Goal: Transaction & Acquisition: Purchase product/service

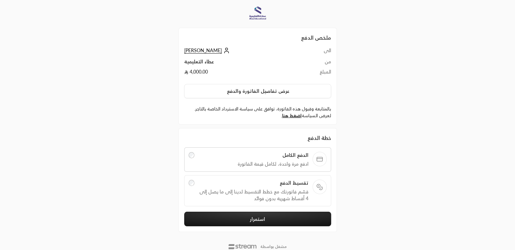
scroll to position [7, 0]
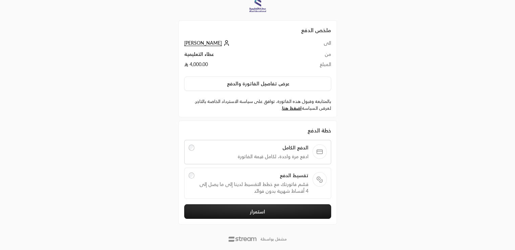
click at [286, 174] on span "تقسيط الدفع" at bounding box center [253, 175] width 110 height 7
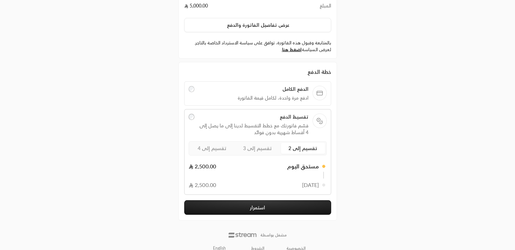
scroll to position [67, 0]
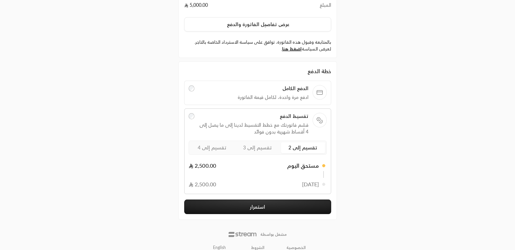
click at [266, 201] on button "استمرار" at bounding box center [257, 206] width 147 height 15
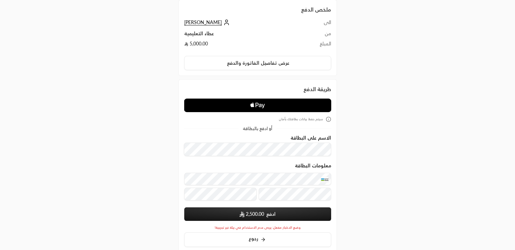
scroll to position [27, 0]
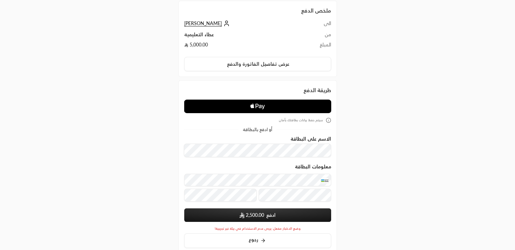
click at [326, 119] on icon at bounding box center [328, 120] width 5 height 5
click at [328, 120] on icon at bounding box center [328, 120] width 5 height 5
click at [322, 88] on div "طريقة الدفع" at bounding box center [257, 90] width 147 height 8
click at [267, 65] on button "عرض تفاصيل الفاتورة والدفع" at bounding box center [257, 64] width 147 height 14
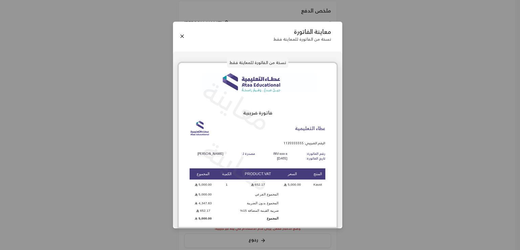
click at [186, 37] on div "معاينة الفاتورة نسخة من الفاتورة للمعاينة فقط" at bounding box center [257, 36] width 169 height 29
click at [182, 36] on button "Close" at bounding box center [181, 36] width 7 height 7
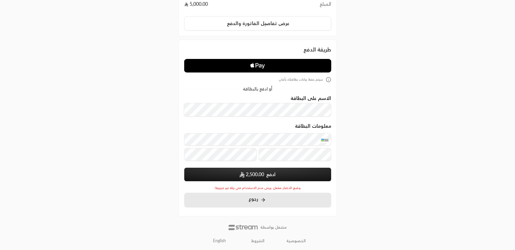
scroll to position [66, 0]
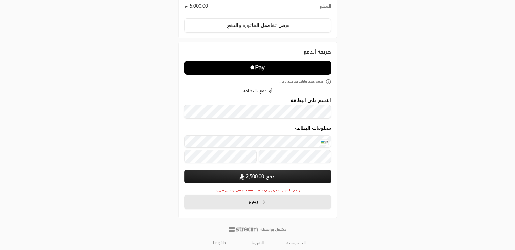
click at [283, 196] on button "رجوع" at bounding box center [257, 202] width 147 height 15
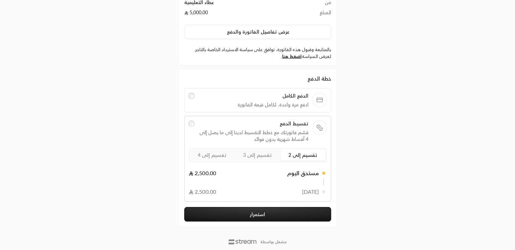
click at [282, 95] on span "الدفع الكامل" at bounding box center [253, 95] width 110 height 7
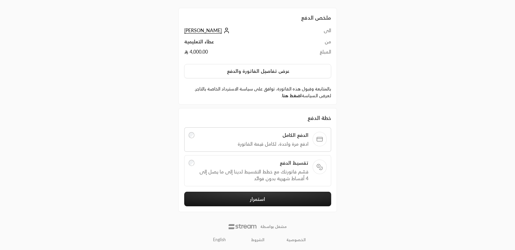
click at [293, 93] on link "اضغط هنا" at bounding box center [292, 95] width 20 height 5
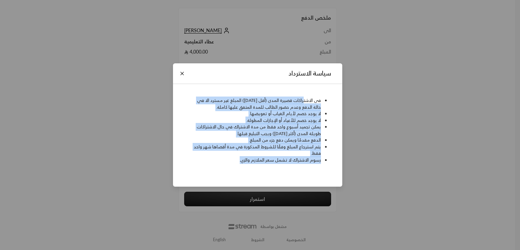
drag, startPoint x: 302, startPoint y: 101, endPoint x: 219, endPoint y: 157, distance: 100.4
click at [219, 157] on ul "في الاشتراكات قصيرة المدى (أقل من شهر) المبلغ غير مسترد الا في حالة الدفع وعدم …" at bounding box center [258, 130] width 154 height 66
click at [181, 71] on button "Close" at bounding box center [181, 73] width 7 height 7
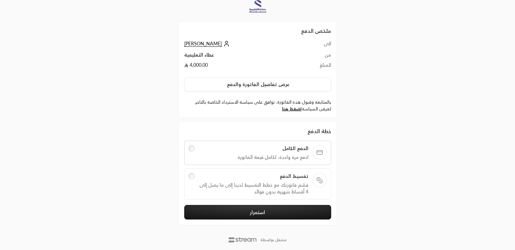
scroll to position [0, 0]
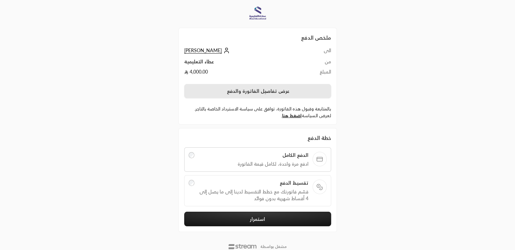
click at [315, 96] on button "عرض تفاصيل الفاتورة والدفع" at bounding box center [257, 91] width 147 height 14
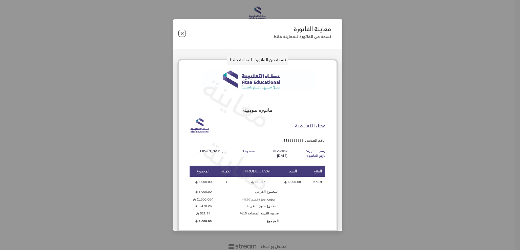
click at [185, 33] on button "Close" at bounding box center [181, 33] width 7 height 7
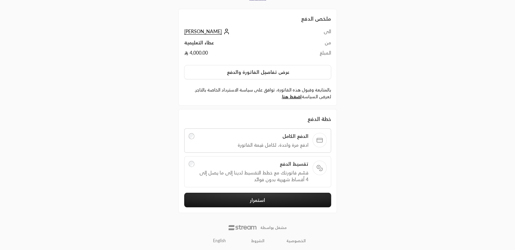
scroll to position [20, 0]
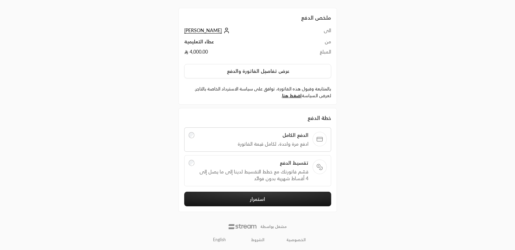
click at [283, 181] on span "قسّم فاتورتك مع خطط التقسيط لدينا إلى ما يصل إلى 4 أقساط شهرية بدون فوائد" at bounding box center [253, 175] width 110 height 14
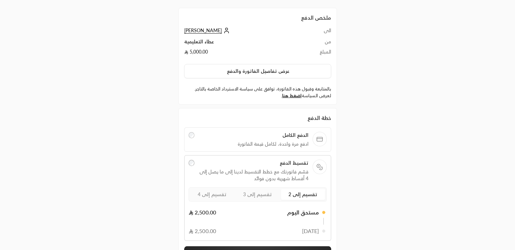
scroll to position [75, 0]
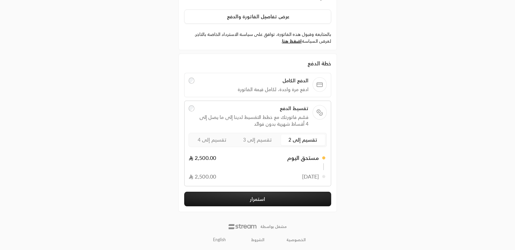
click at [277, 197] on button "استمرار" at bounding box center [257, 199] width 147 height 15
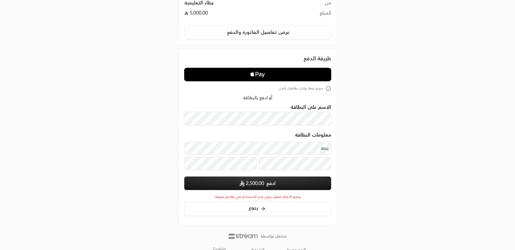
scroll to position [61, 0]
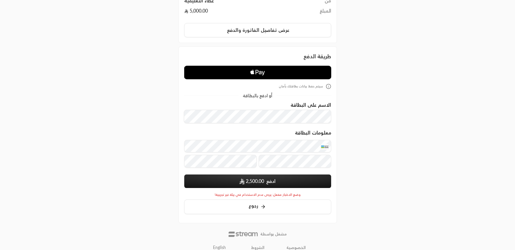
click at [269, 182] on button "ادفع 2,500.00" at bounding box center [257, 181] width 147 height 14
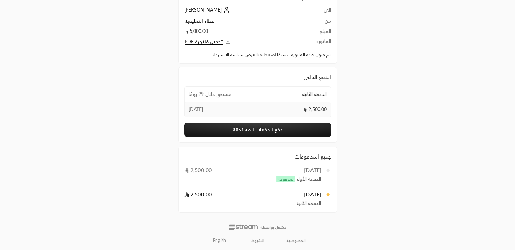
scroll to position [41, 0]
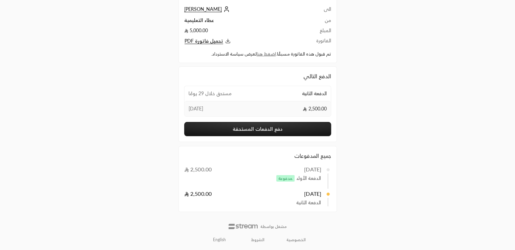
click at [309, 175] on span "الدفعة الأولى مدفوعة" at bounding box center [297, 178] width 47 height 7
drag, startPoint x: 295, startPoint y: 177, endPoint x: 299, endPoint y: 179, distance: 4.4
click at [299, 179] on span "الدفعة الأولى مدفوعة" at bounding box center [297, 178] width 47 height 7
click at [361, 183] on div "ملخص الدفع الى Rashad ali من عطاء التعليمية المبلغ 5,000.00 الفاتورة تحميل فاتو…" at bounding box center [258, 105] width 258 height 292
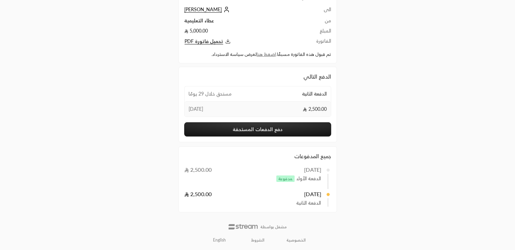
click at [301, 180] on span "الدفعة الأولى مدفوعة" at bounding box center [297, 178] width 47 height 7
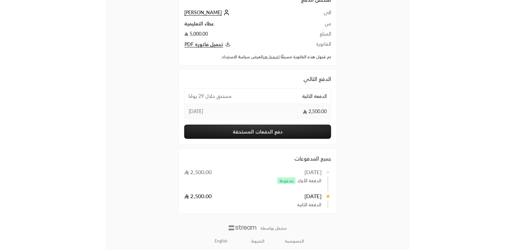
scroll to position [39, 0]
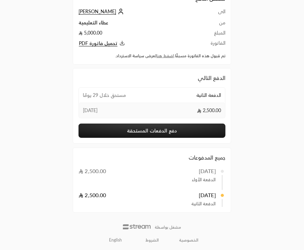
click at [198, 179] on span "الدفعة الأولى" at bounding box center [204, 179] width 24 height 6
click at [192, 180] on div "الدفعة الأولى" at bounding box center [152, 179] width 126 height 6
click at [194, 181] on span "الدفعة الأولى" at bounding box center [204, 179] width 24 height 6
drag, startPoint x: 194, startPoint y: 180, endPoint x: 191, endPoint y: 180, distance: 3.7
click at [191, 180] on div "الدفعة الأولى" at bounding box center [152, 179] width 126 height 6
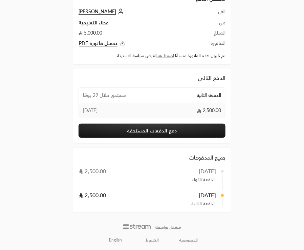
click at [192, 178] on div "الدفعة الأولى" at bounding box center [152, 179] width 126 height 6
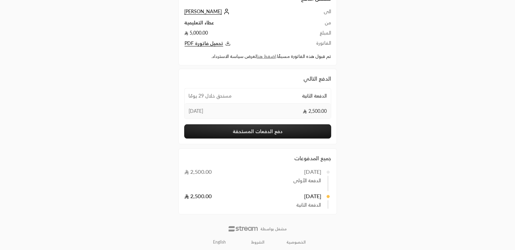
click at [478, 107] on div "ملخص الدفع الى Rashad ali من عطاء التعليمية المبلغ 5,000.00 الفاتورة تحميل فاتو…" at bounding box center [257, 107] width 515 height 292
click at [91, 141] on div "ملخص الدفع الى Rashad ali من عطاء التعليمية المبلغ 5,000.00 الفاتورة تحميل فاتو…" at bounding box center [257, 107] width 515 height 292
click at [232, 128] on button "دفع الدفعات المستحقة" at bounding box center [257, 131] width 147 height 14
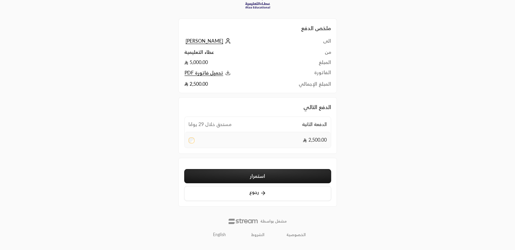
scroll to position [17, 0]
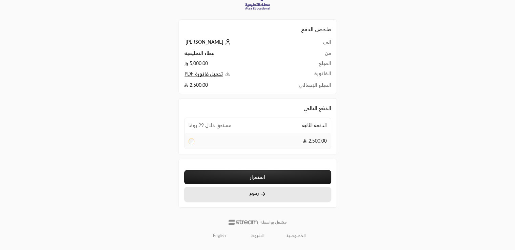
click at [244, 193] on button "رجوع" at bounding box center [257, 194] width 147 height 15
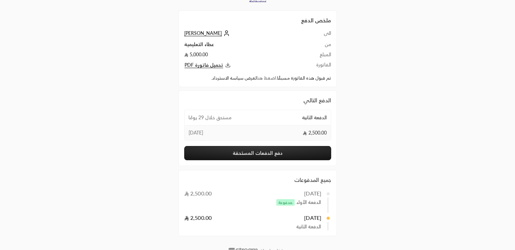
click at [265, 80] on link "اضغط هنا" at bounding box center [266, 77] width 19 height 5
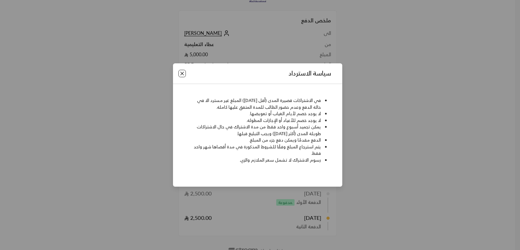
click at [181, 75] on button "Close" at bounding box center [181, 73] width 7 height 7
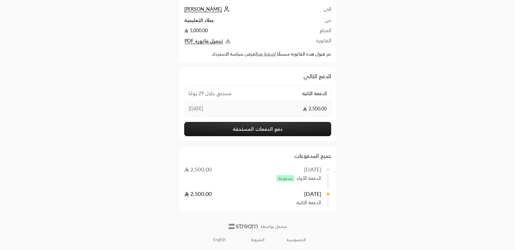
click at [256, 124] on button "دفع الدفعات المستحقة" at bounding box center [257, 129] width 147 height 14
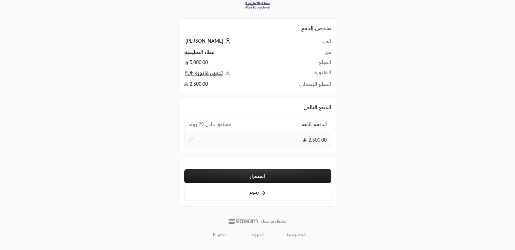
scroll to position [17, 0]
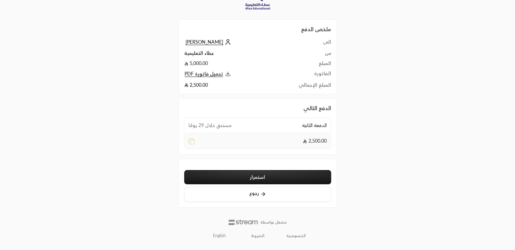
click at [251, 174] on button "استمرار" at bounding box center [257, 177] width 147 height 14
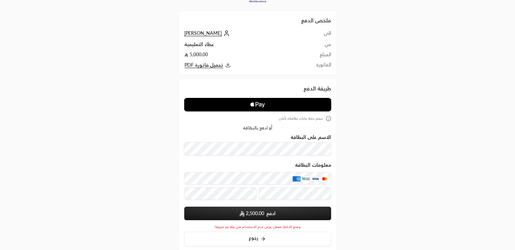
click at [382, 171] on div "ملخص الدفع الى Rashad ali من عطاء التعليمية المبلغ 5,000.00 الفاتورة تحميل فاتو…" at bounding box center [258, 137] width 258 height 308
click at [211, 216] on button "ادفع 2,500.00" at bounding box center [257, 214] width 147 height 14
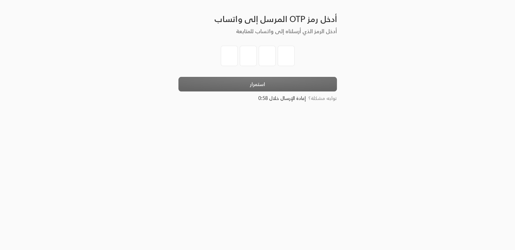
click at [232, 55] on input "tel" at bounding box center [229, 56] width 17 height 20
type input "1"
type input "2"
type input "3"
type input "4"
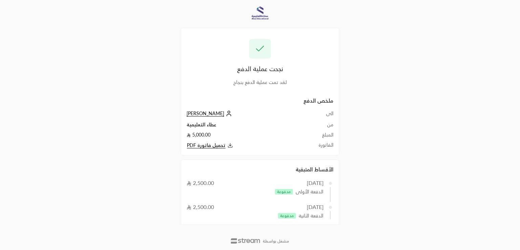
click at [199, 144] on span "تحميل فاتورة PDF" at bounding box center [206, 145] width 39 height 6
